Goal: Transaction & Acquisition: Purchase product/service

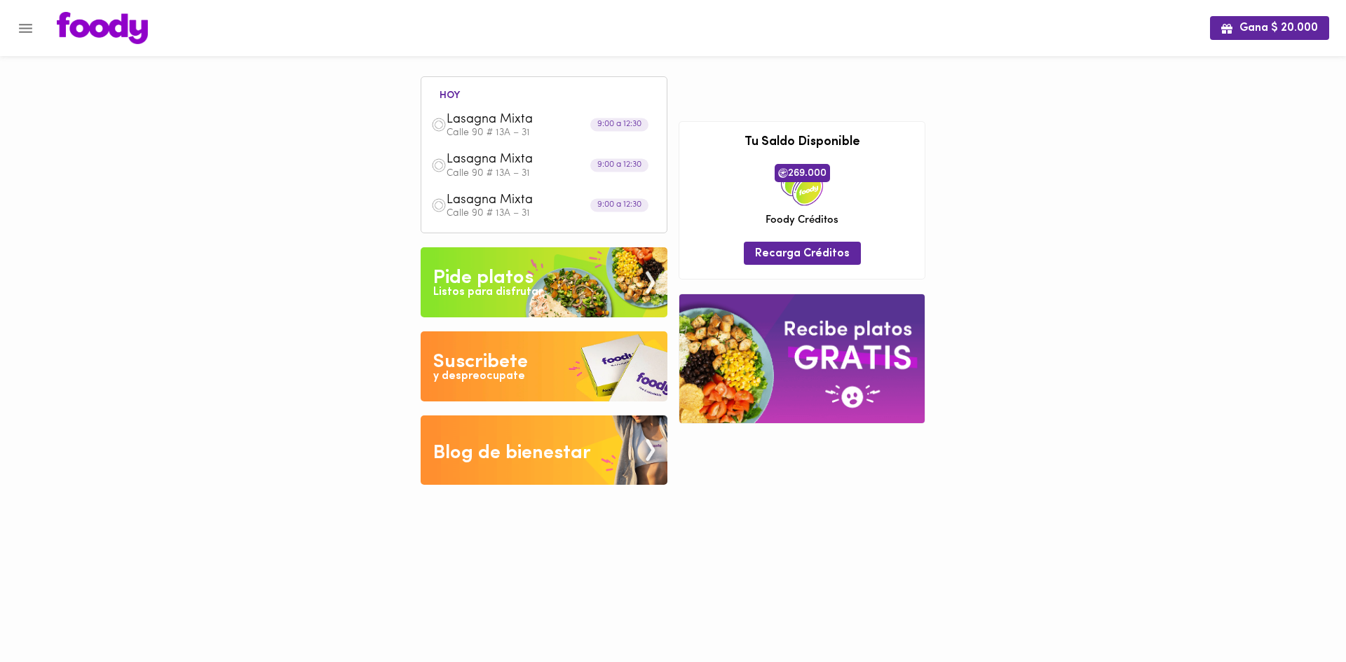
click at [574, 257] on img at bounding box center [543, 282] width 247 height 70
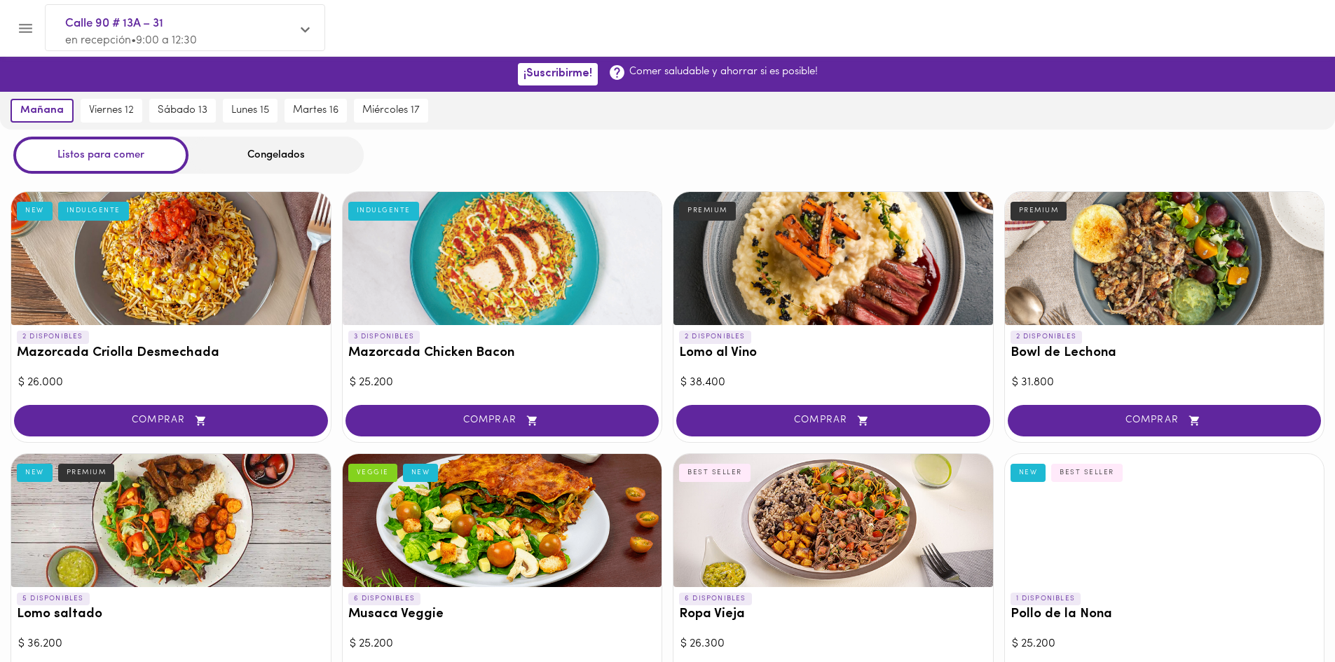
scroll to position [1303, 0]
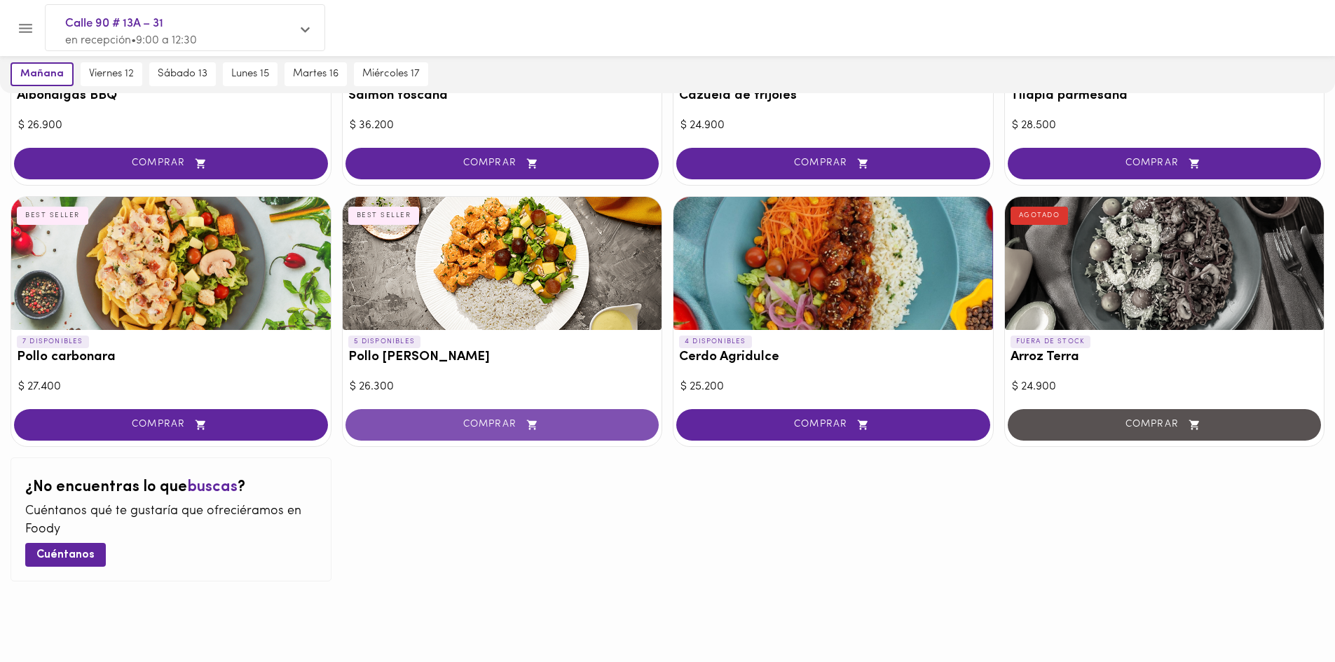
click at [457, 427] on span "COMPRAR" at bounding box center [502, 425] width 279 height 12
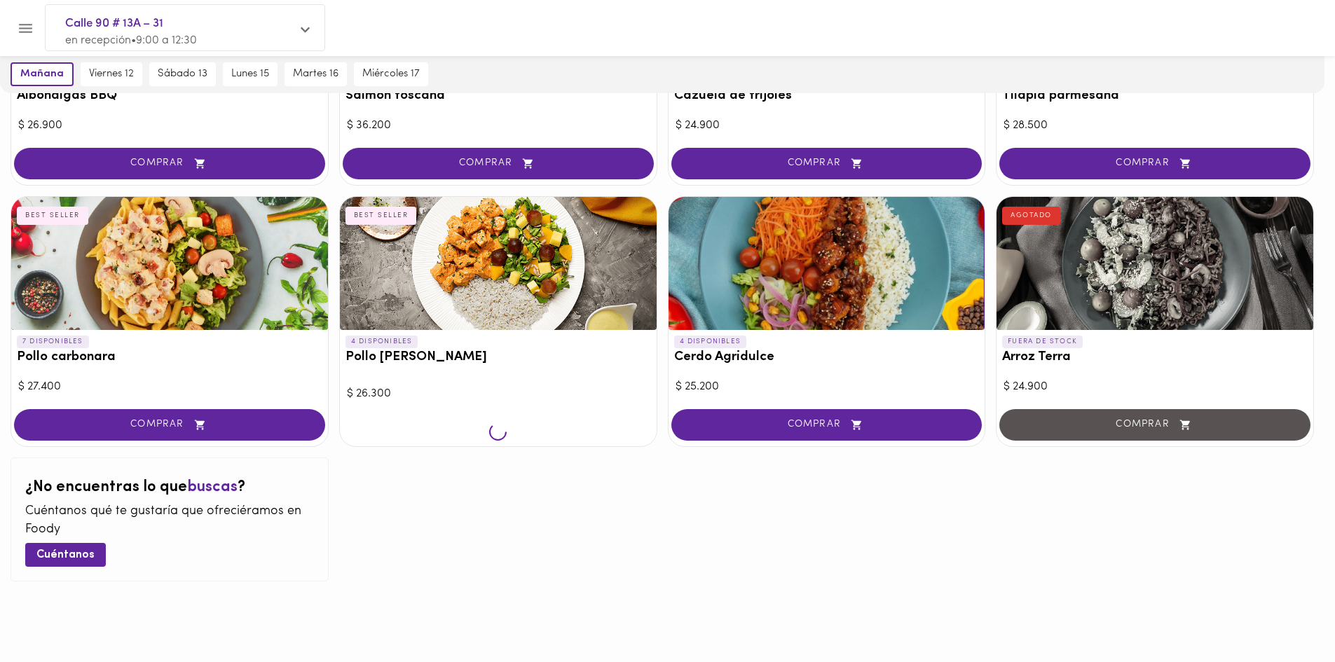
scroll to position [1304, 0]
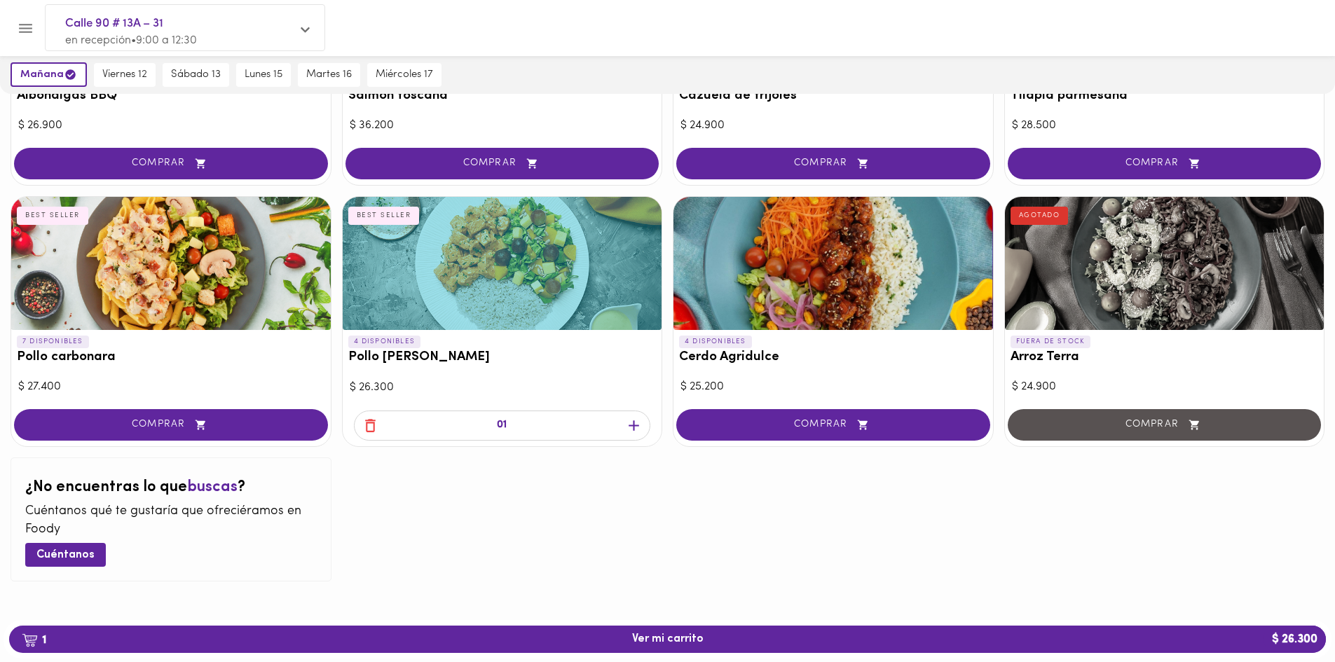
click at [627, 430] on icon "button" at bounding box center [634, 426] width 18 height 18
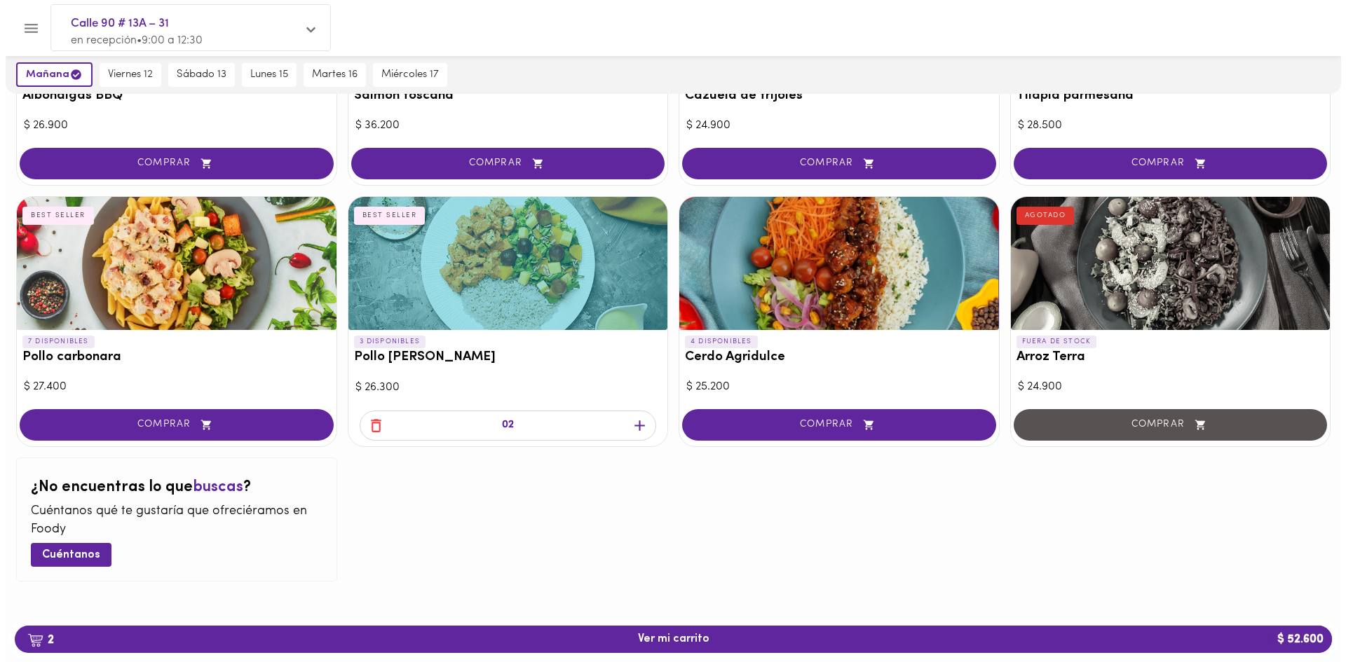
scroll to position [545, 0]
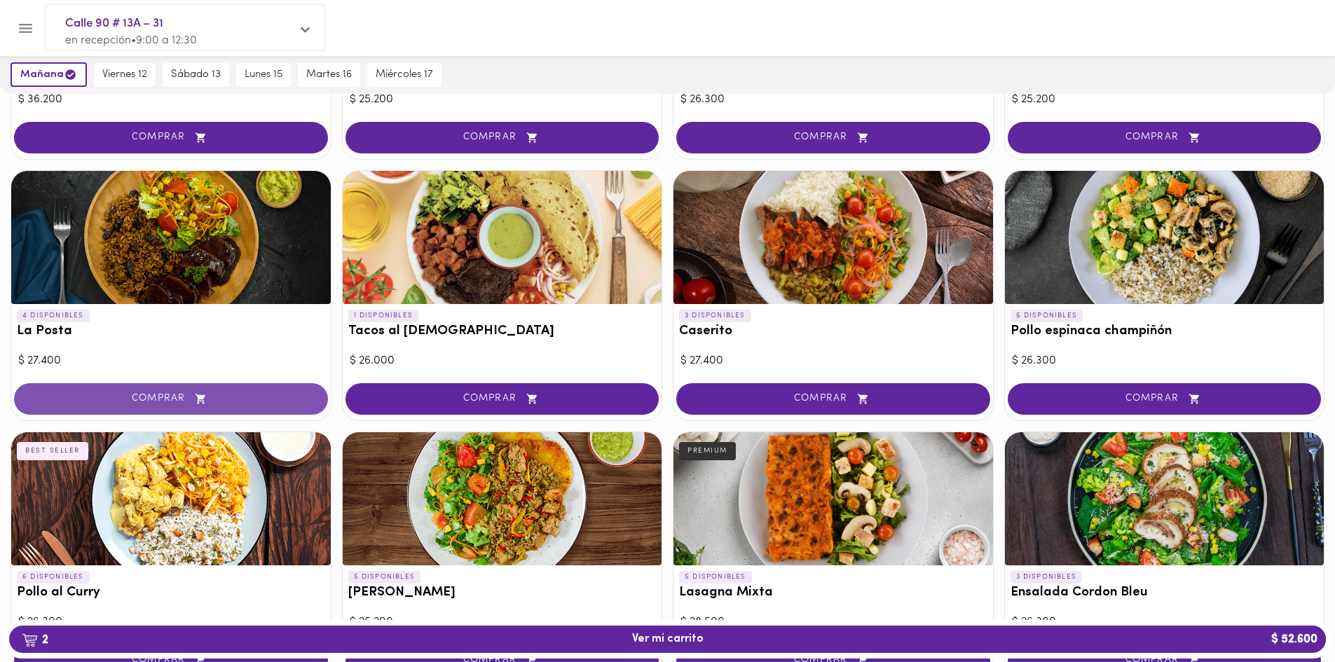
click at [163, 390] on button "COMPRAR" at bounding box center [171, 399] width 314 height 32
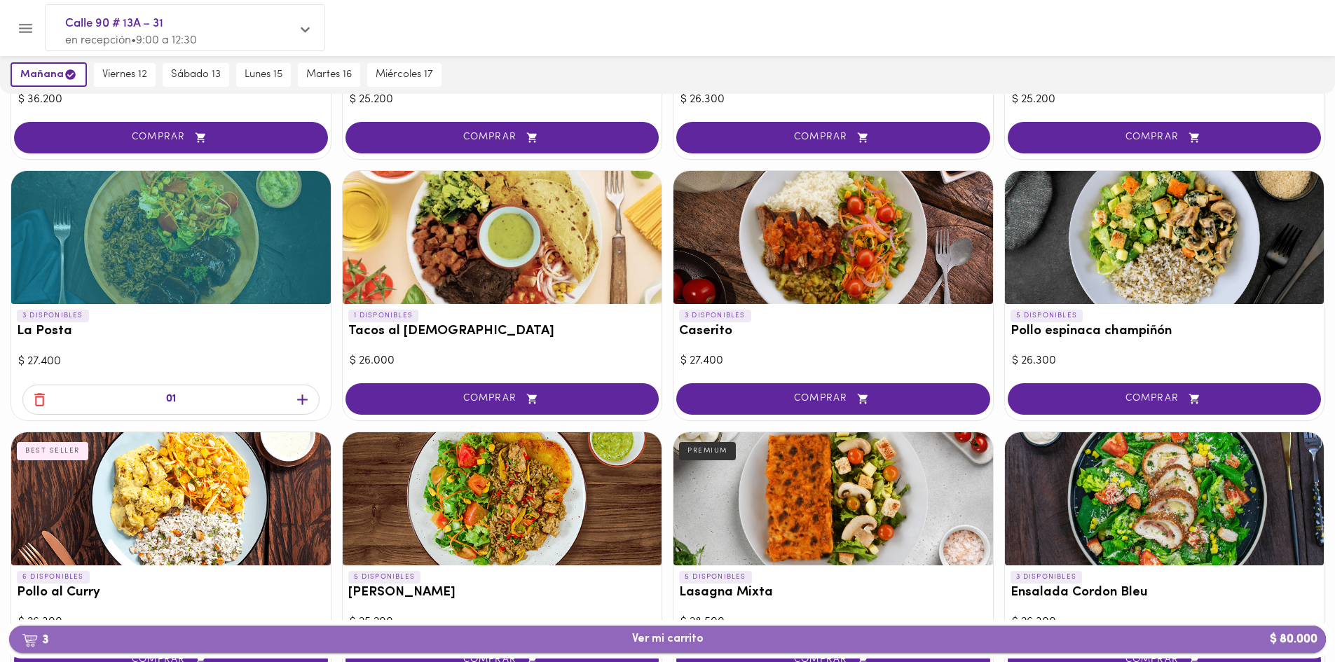
click at [727, 634] on span "3 Ver mi carrito $ 80.000" at bounding box center [667, 639] width 1294 height 13
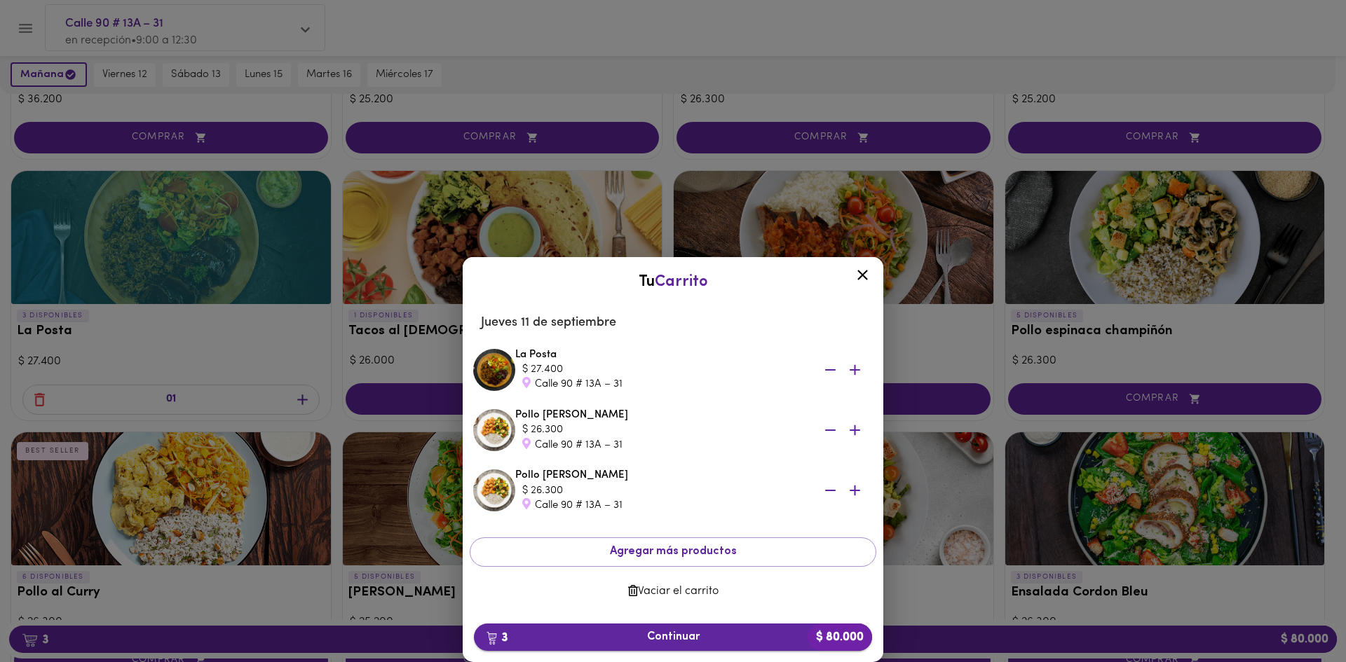
click at [704, 631] on span "3 Continuar $ 80.000" at bounding box center [673, 637] width 376 height 13
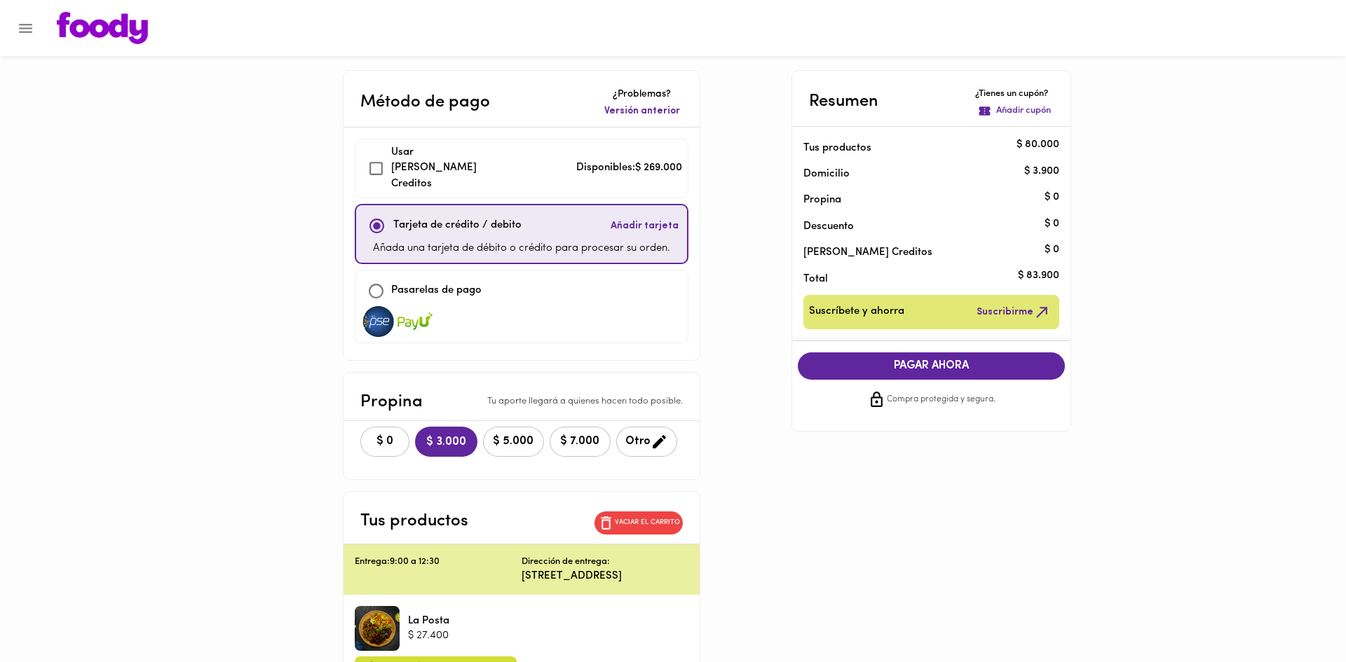
checkbox input "true"
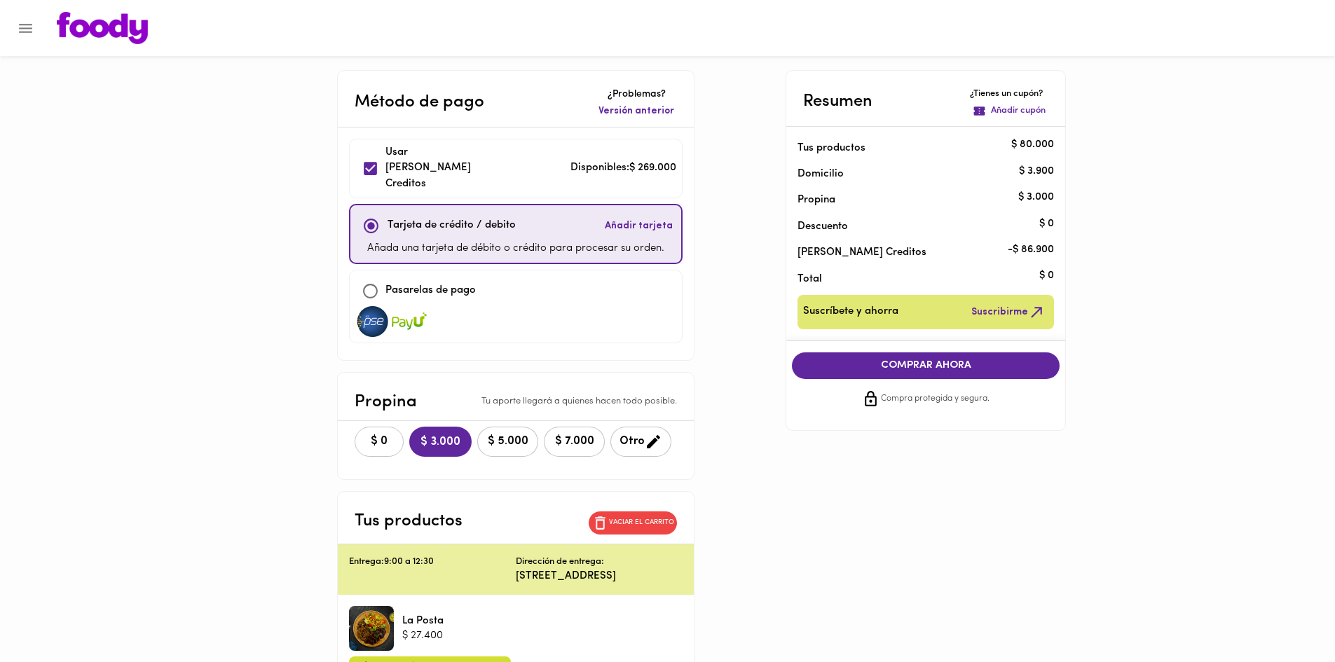
click at [390, 427] on button "$ 0" at bounding box center [379, 442] width 49 height 30
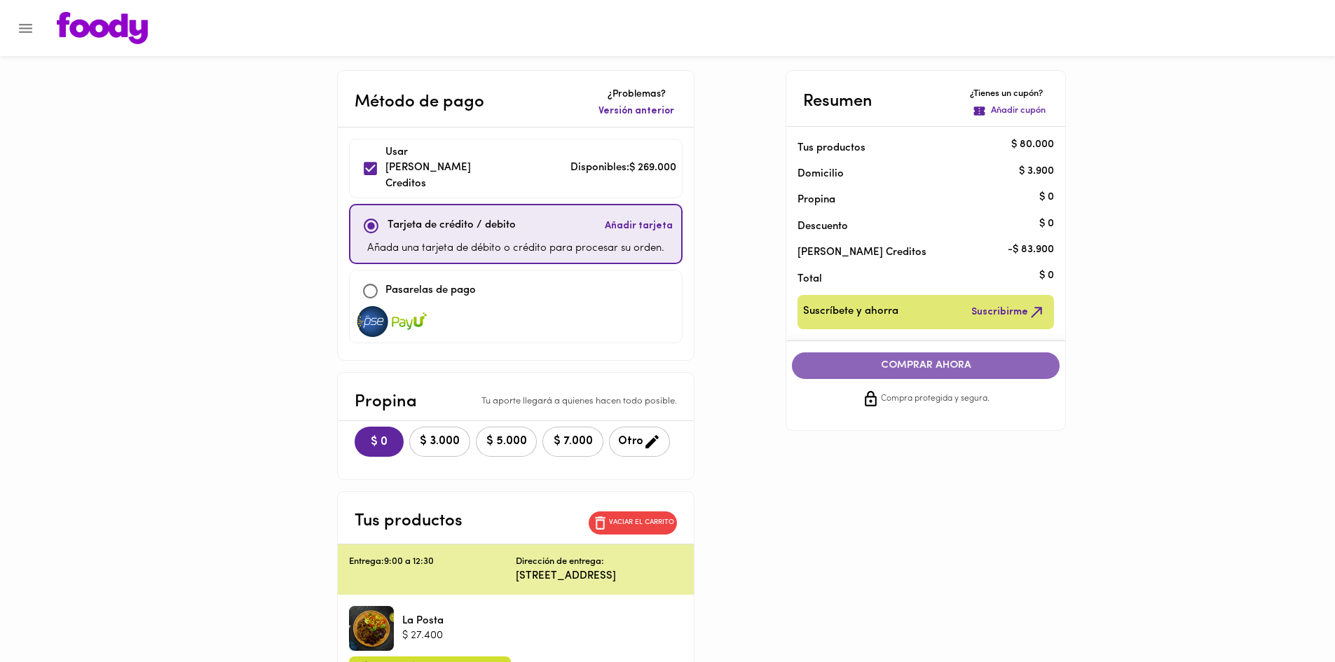
click at [927, 369] on span "COMPRAR AHORA" at bounding box center [926, 366] width 240 height 13
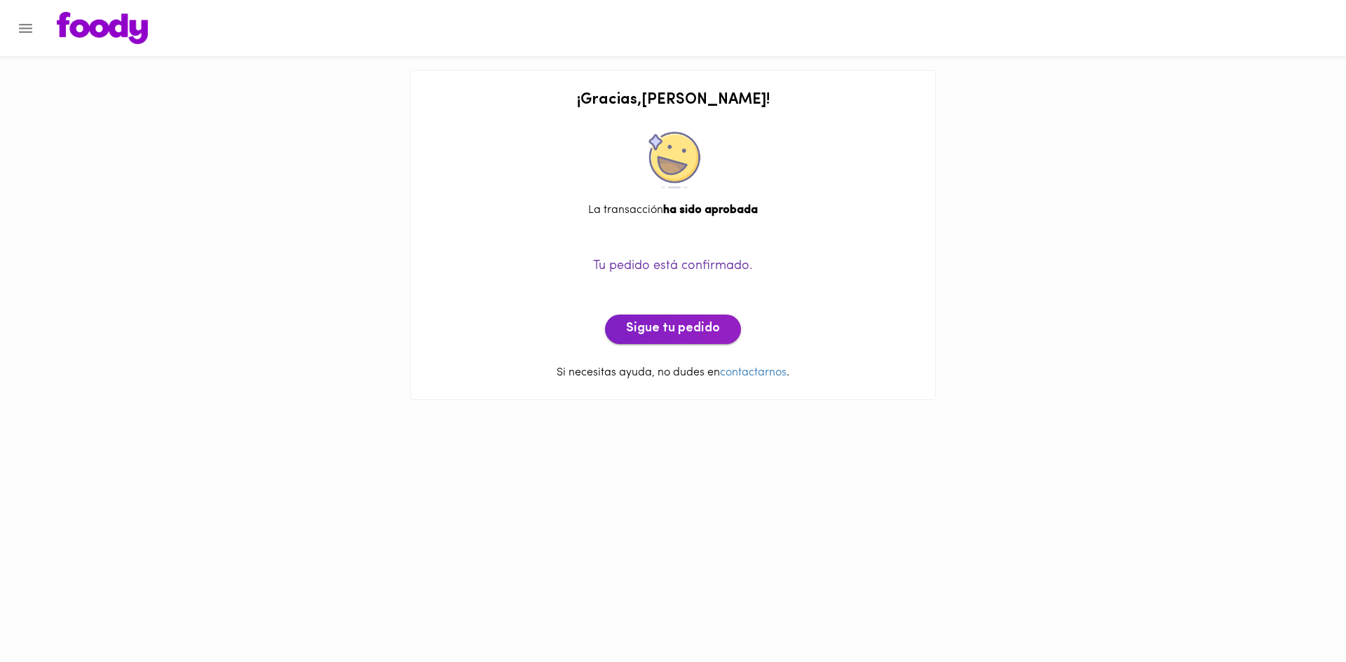
click at [654, 329] on span "Sigue tu pedido" at bounding box center [673, 329] width 94 height 15
